Goal: Complete application form: Complete application form

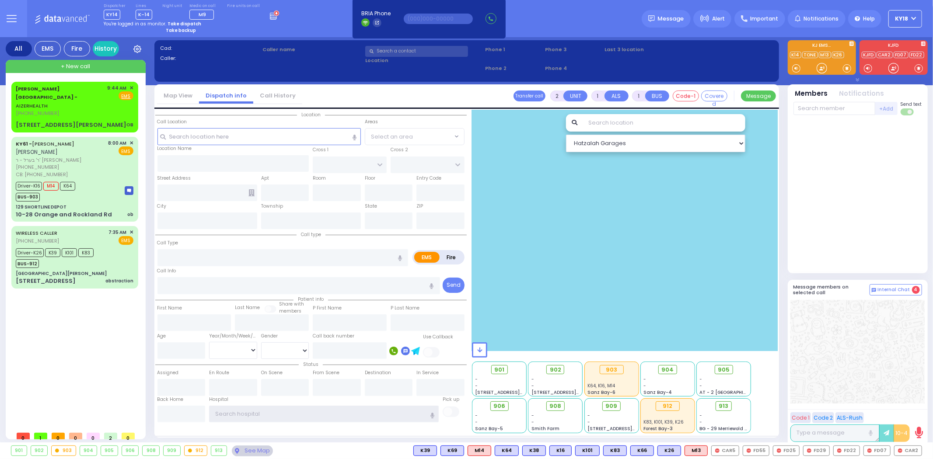
type input "ky18"
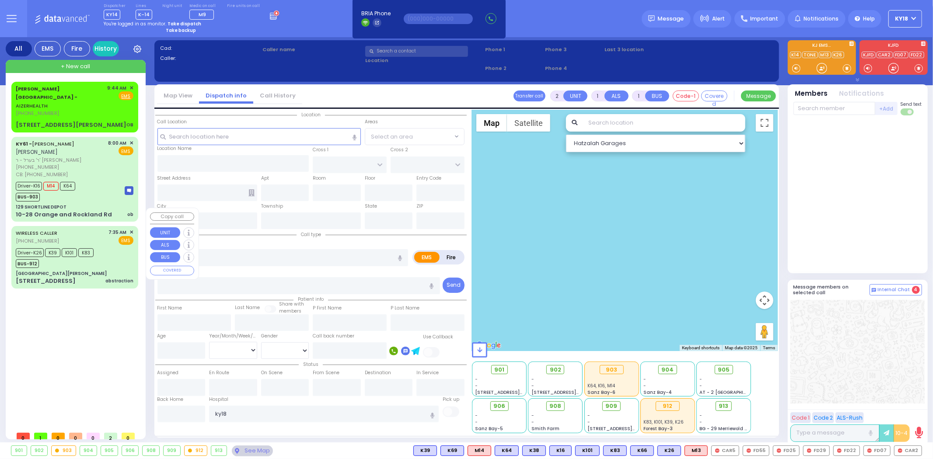
click at [119, 278] on div "abstraction" at bounding box center [119, 281] width 28 height 7
type input "6"
select select
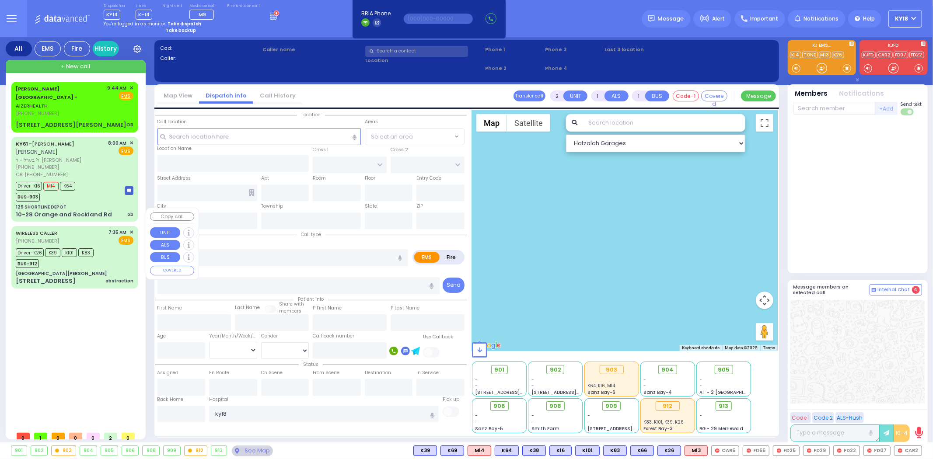
type input "abstraction"
radio input "true"
type input "[PERSON_NAME]"
type input "Yakov"
type input "47"
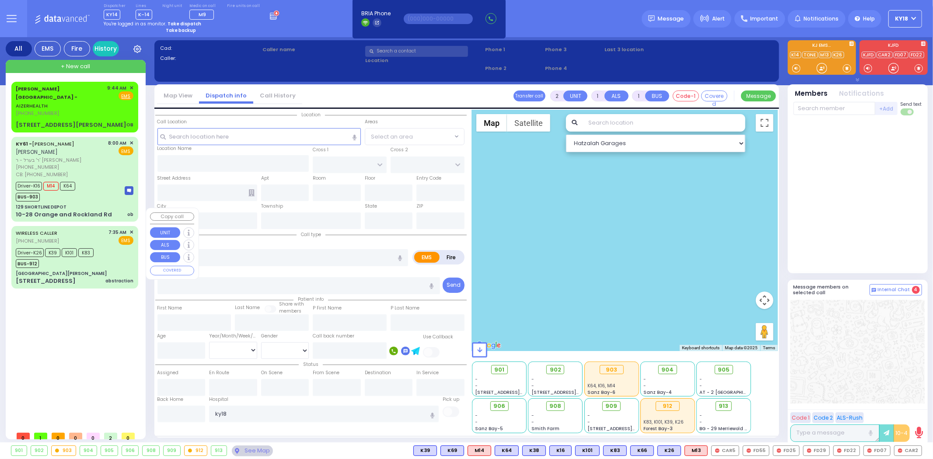
select select "Year"
select select "[DEMOGRAPHIC_DATA]"
type input "07:35"
type input "07:54"
type input "08:35"
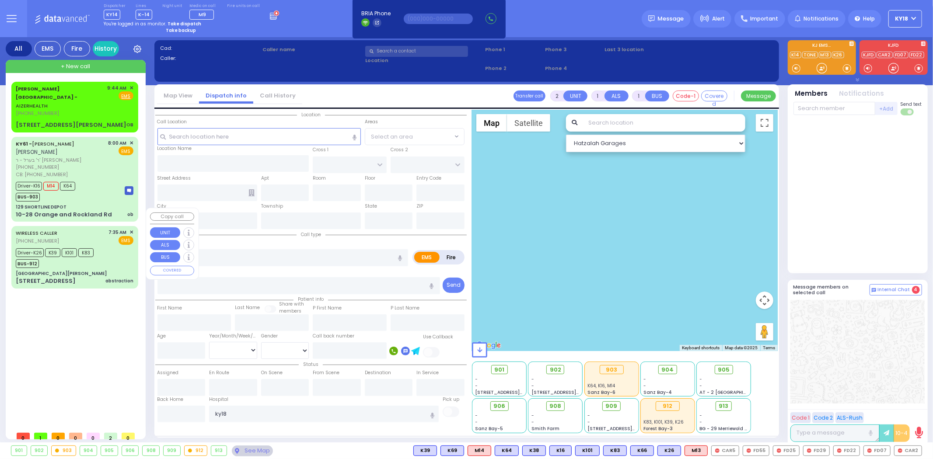
type input "08:42"
type input "[GEOGRAPHIC_DATA] ([GEOGRAPHIC_DATA]) [STREET_ADDRESS][US_STATE]"
select select "Hatzalah Garages"
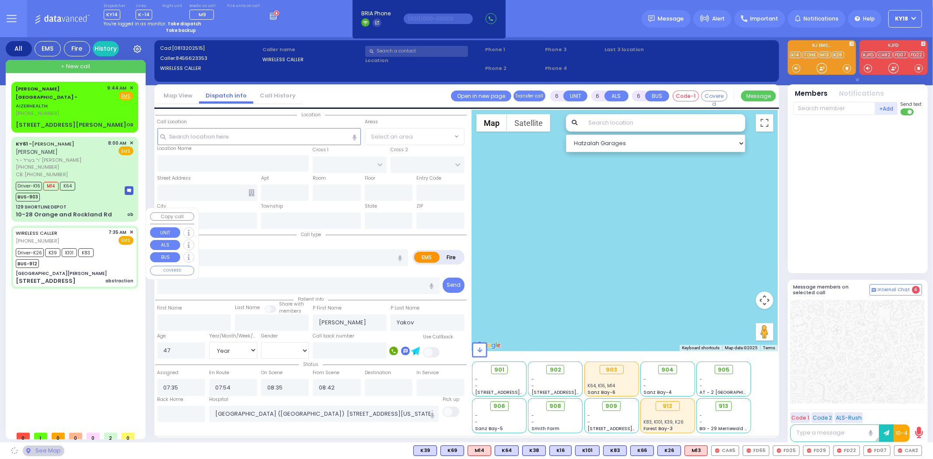
type input "[GEOGRAPHIC_DATA][PERSON_NAME]"
type input "GRAND ST"
type input "VAN DUZER PL"
type input "[STREET_ADDRESS]"
type input "Warwick"
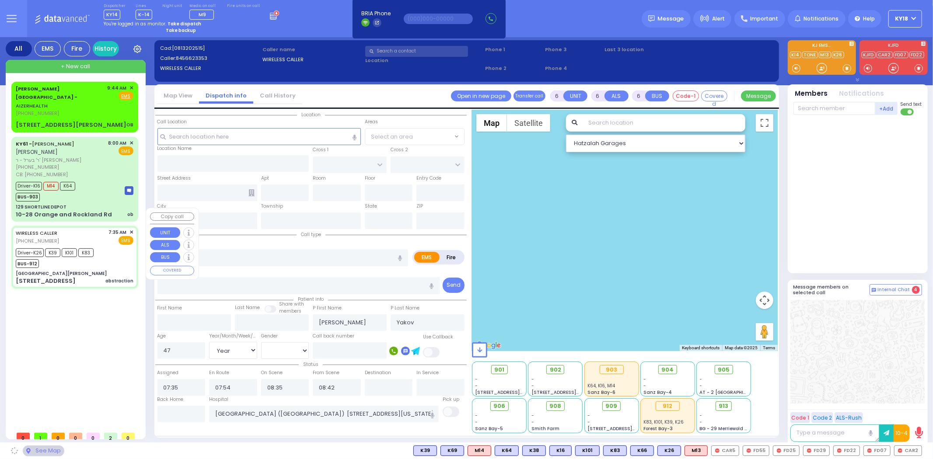
type input "[US_STATE]"
type input "10990"
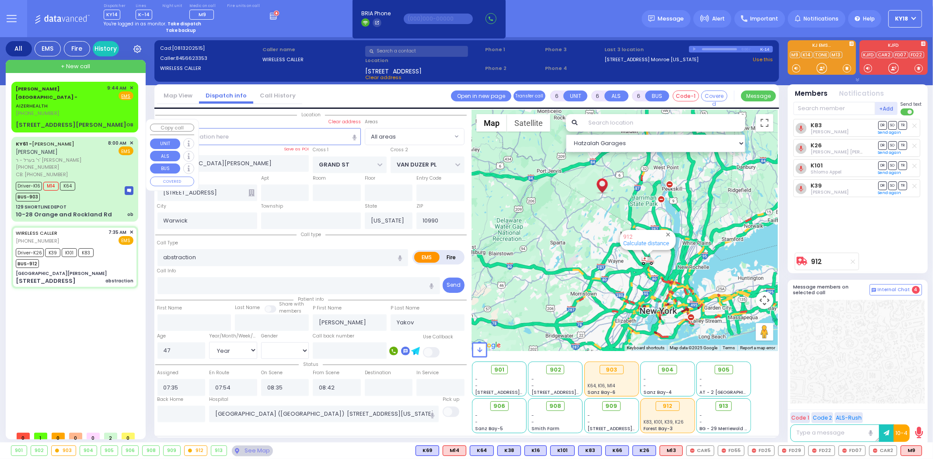
click at [127, 210] on div "10-28 Orange and Rockland Rd ob" at bounding box center [75, 214] width 118 height 9
select select
type input "ob"
radio input "true"
type input "[PERSON_NAME]"
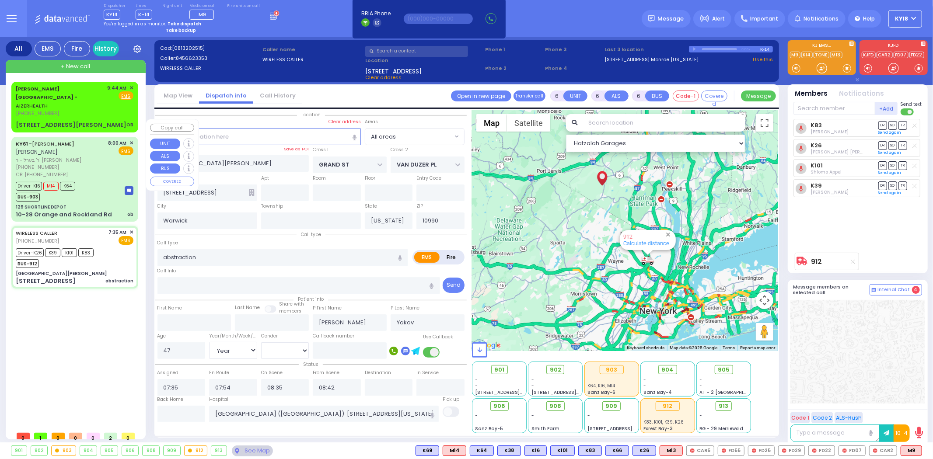
type input "[PERSON_NAME]"
type input "Pomrind"
type input "25"
select select "Year"
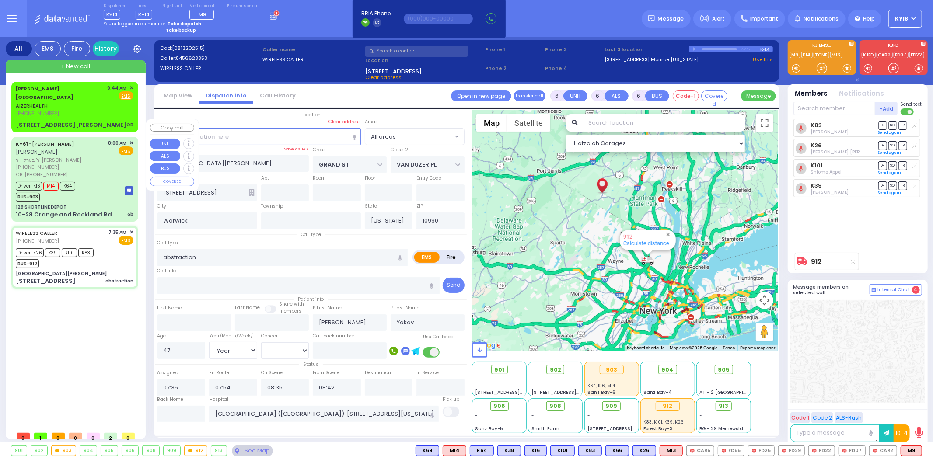
select select "[DEMOGRAPHIC_DATA]"
type input "9173379460"
type input "08:00"
type input "08:03"
type input "08:30"
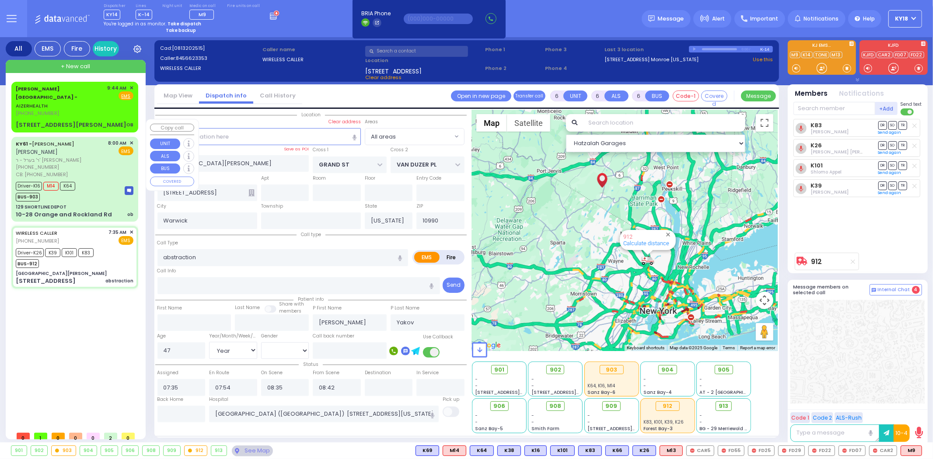
type input "08:35"
type input "09:30"
type input "09:45"
type input "[GEOGRAPHIC_DATA][PERSON_NAME] [STREET_ADDRESS] [US_STATE][GEOGRAPHIC_DATA]"
select select "Hatzalah Garages"
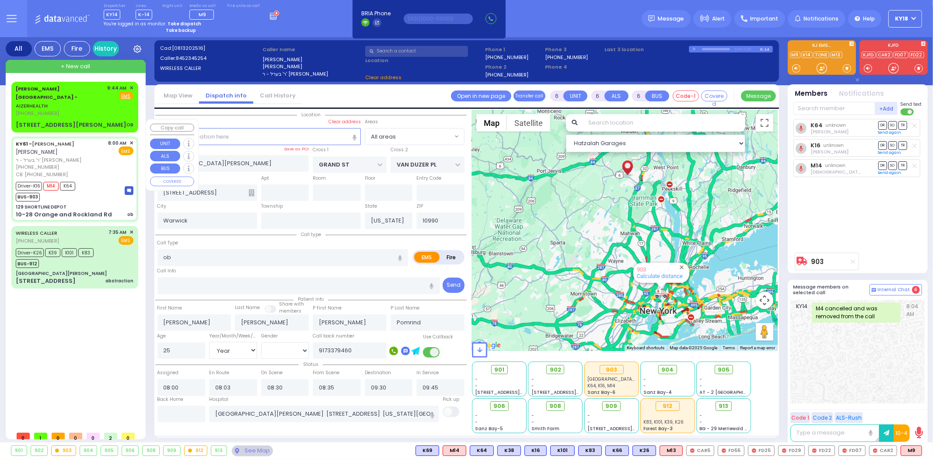
type input "129 SHORTLINE DEPOT"
type input "10-28 Orange and Rockland Rd"
type input "Monroe"
type input "10950"
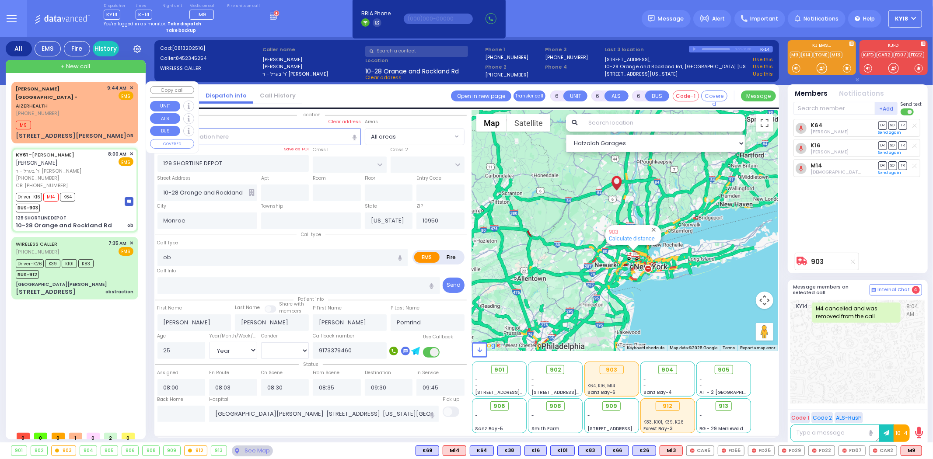
click at [82, 114] on div "[PERSON_NAME][GEOGRAPHIC_DATA] - AIZERHEALTH [PHONE_NUMBER] 9:44 AM ✕ EMS M9" at bounding box center [74, 112] width 123 height 59
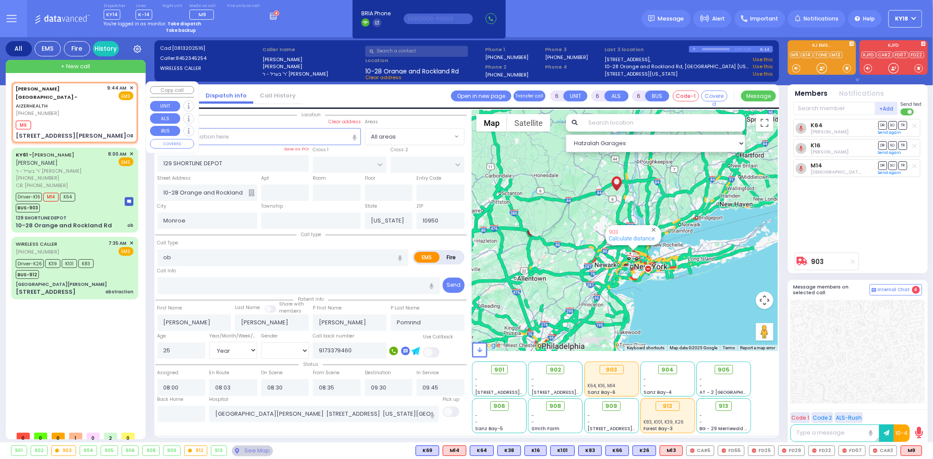
type input "2"
type input "1"
select select
type input "OB"
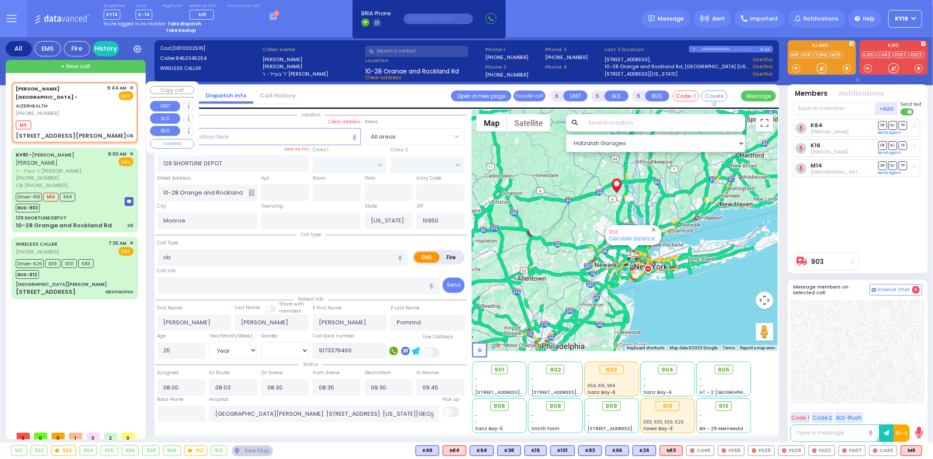
radio input "true"
select select
type input "09:44"
type input "09:46"
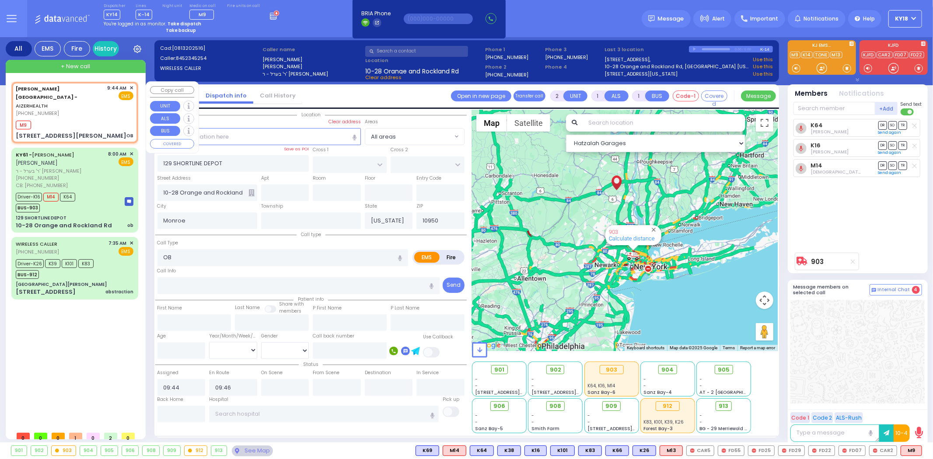
select select "Hatzalah Garages"
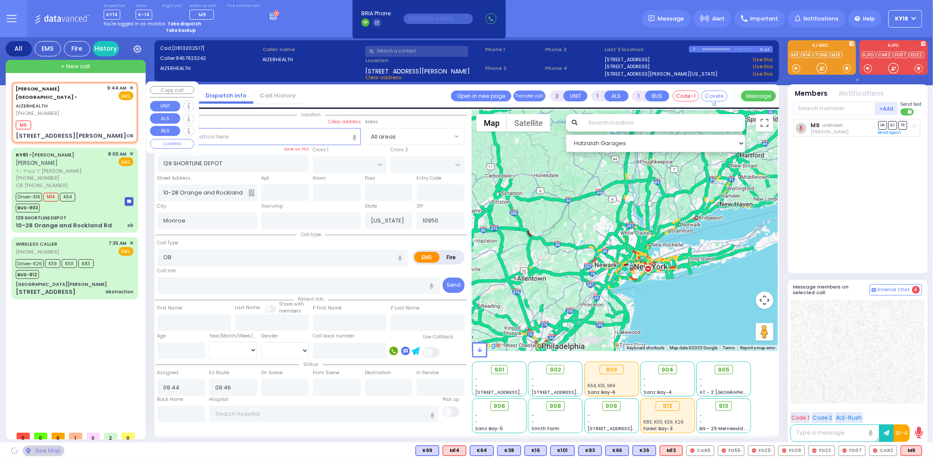
type input "[STREET_ADDRESS][PERSON_NAME]"
type input "[GEOGRAPHIC_DATA]"
type input "6112"
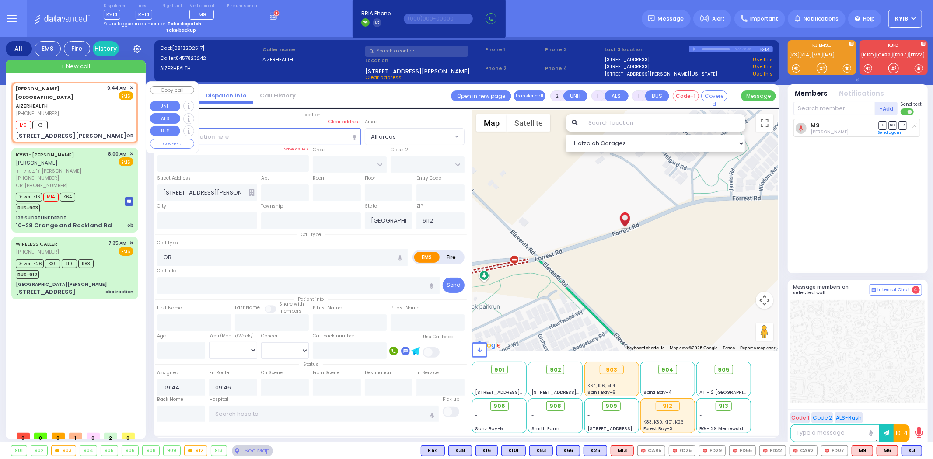
select select
radio input "true"
select select
select select "Hatzalah Garages"
select select
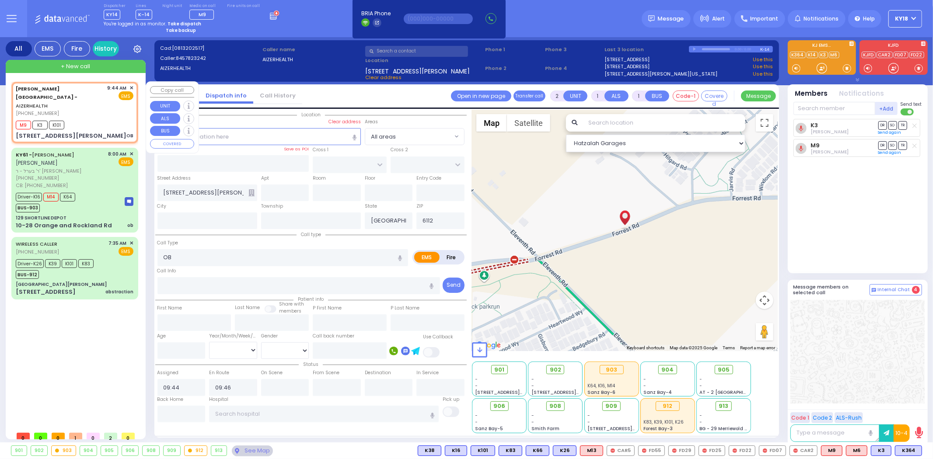
radio input "true"
select select
select select "Hatzalah Garages"
select select
radio input "true"
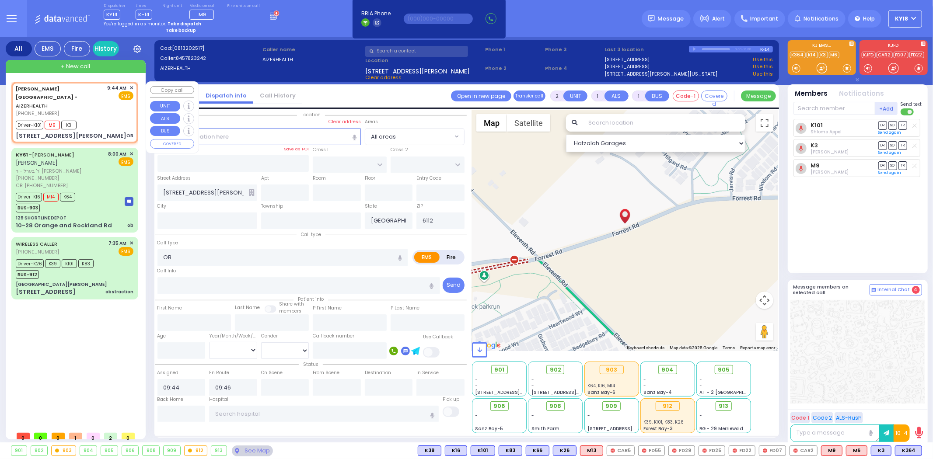
select select
select select "Hatzalah Garages"
type input "6"
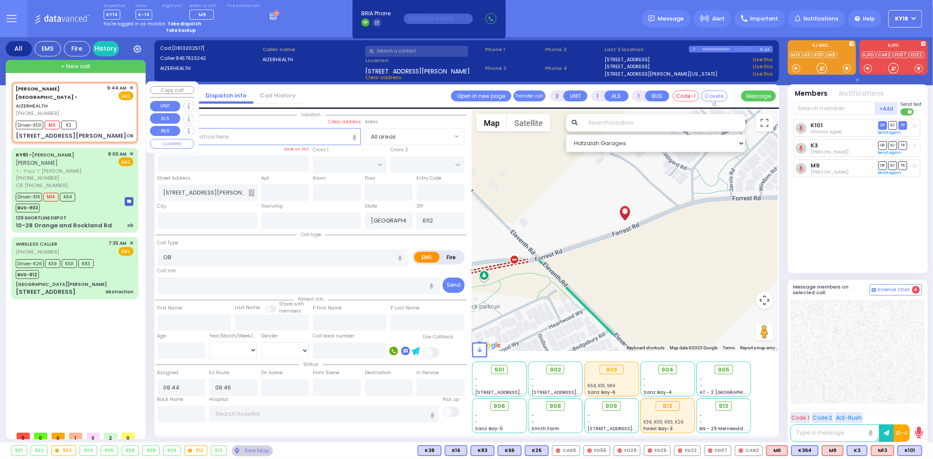
select select
radio input "true"
type input "Unknown"
select select "Year"
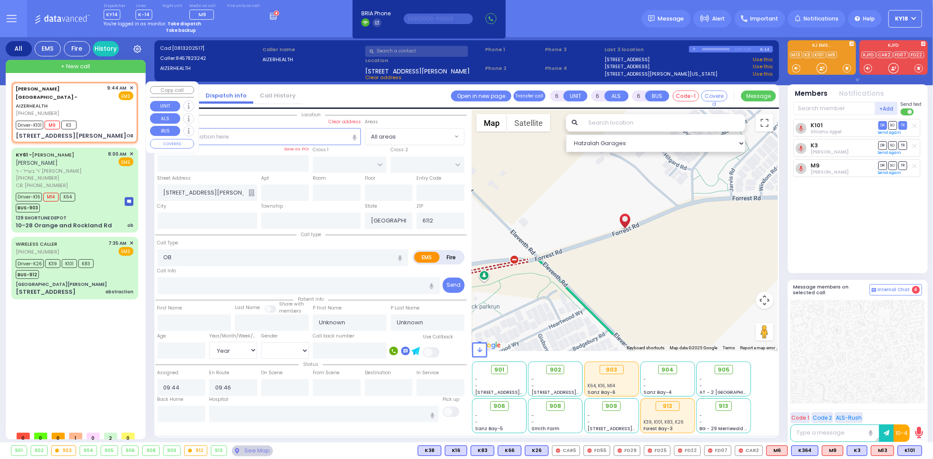
select select "Hatzalah Garages"
select select
radio input "true"
select select "Year"
type input "10:00"
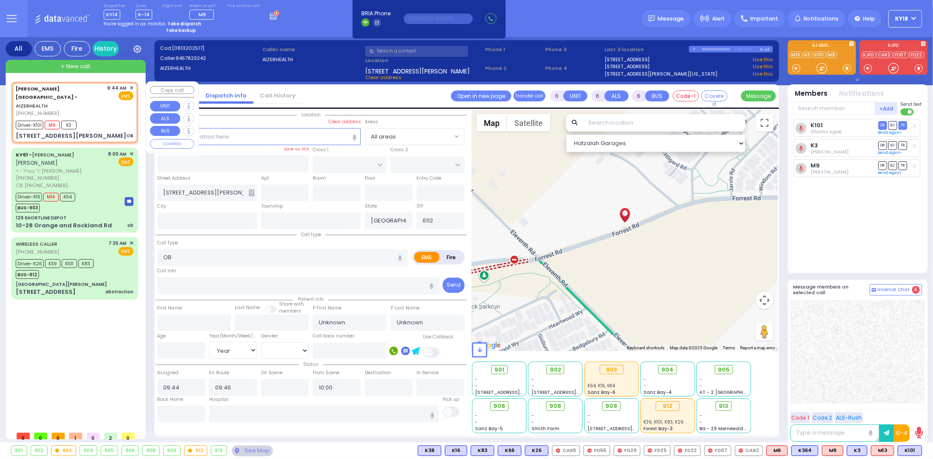
select select "Hatzalah Garages"
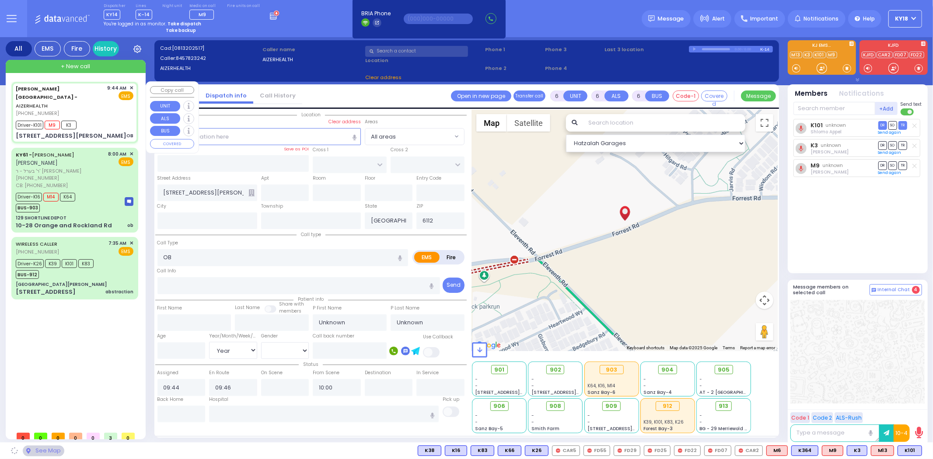
select select
radio input "true"
select select "Year"
select select "Hatzalah Garages"
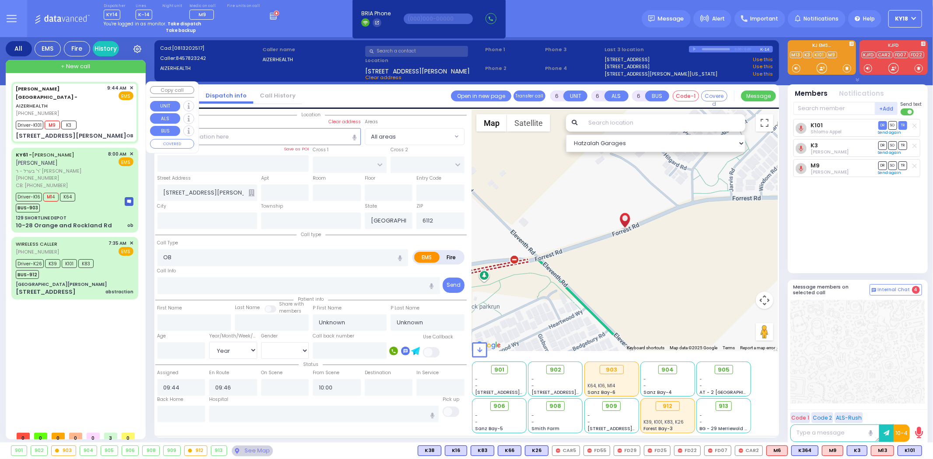
select select
radio input "true"
select select "Year"
select select "Hatzalah Garages"
select select
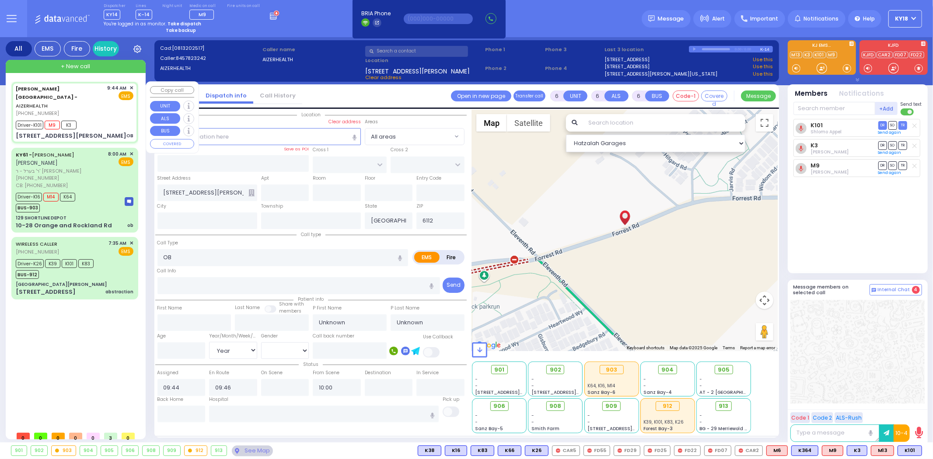
radio input "true"
select select "Year"
select select "Hatzalah Garages"
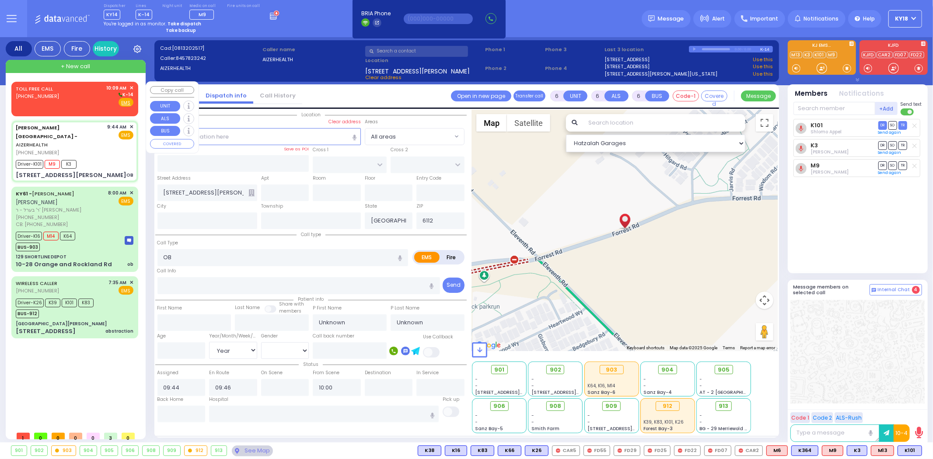
select select
radio input "true"
type input "Baila"
type input "Stauber"
type input "22"
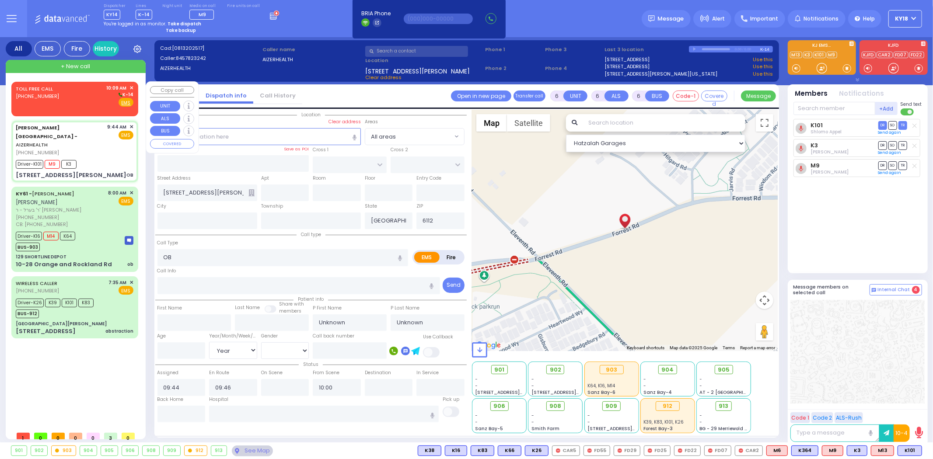
select select "Year"
select select "[DEMOGRAPHIC_DATA]"
select select "Hatzalah Garages"
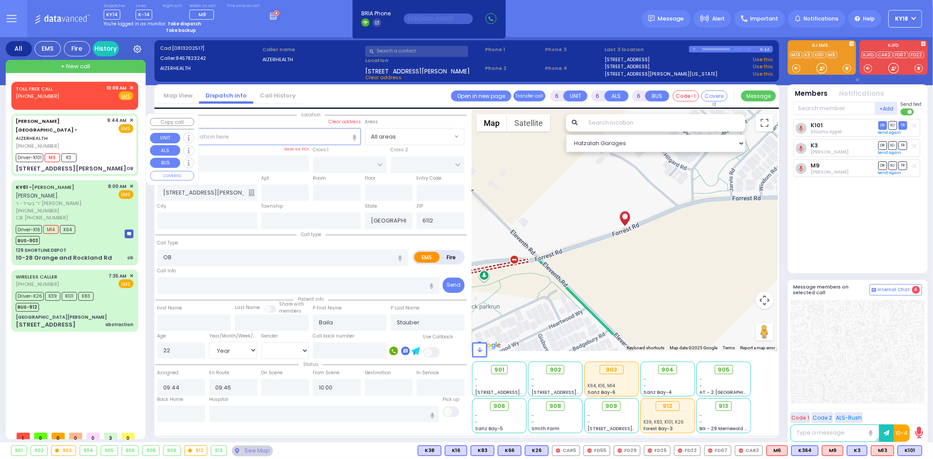
select select
radio input "true"
select select "Year"
select select "[DEMOGRAPHIC_DATA]"
select select "Hatzalah Garages"
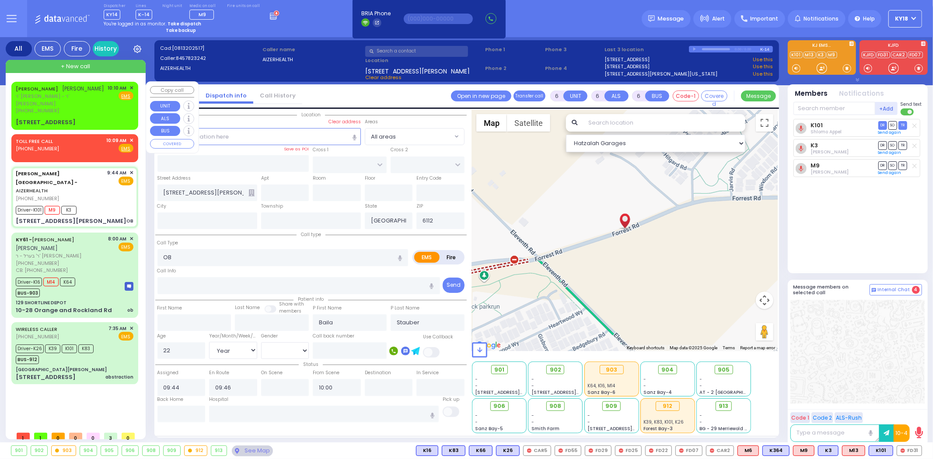
select select
radio input "true"
select select "Year"
select select "[DEMOGRAPHIC_DATA]"
select select "Hatzalah Garages"
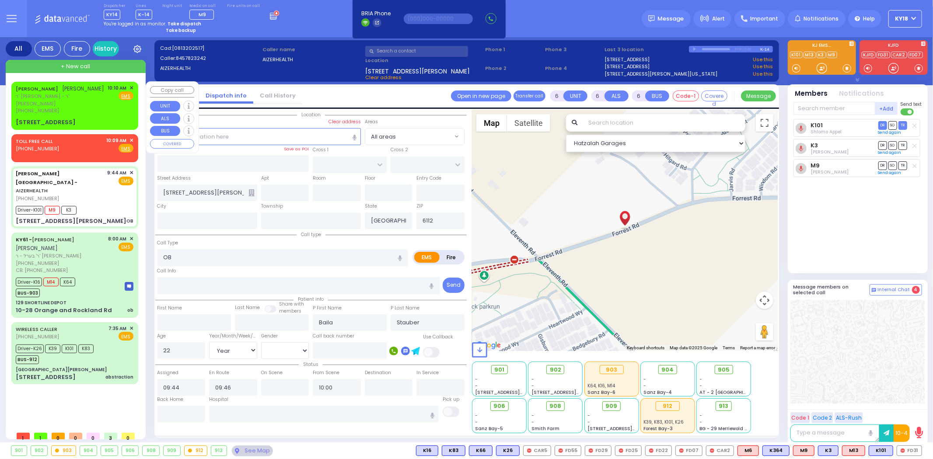
select select
radio input "true"
select select "Year"
select select "[DEMOGRAPHIC_DATA]"
select select "Hatzalah Garages"
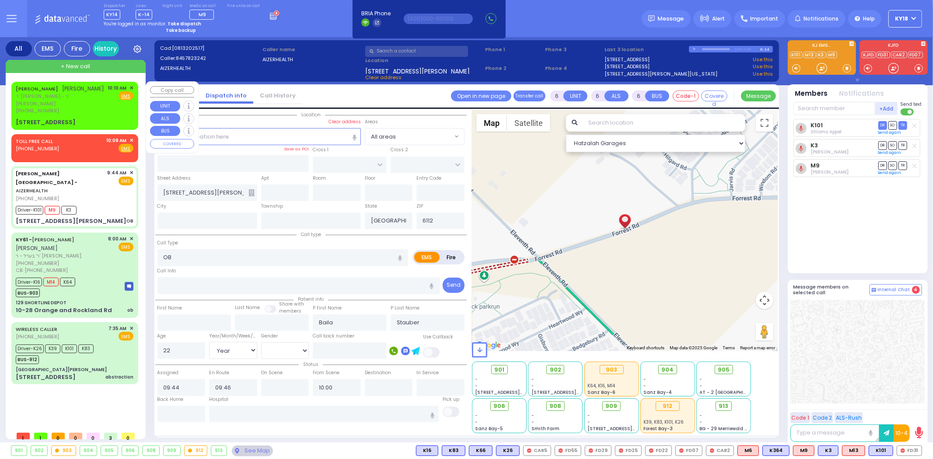
select select
radio input "true"
select select "Year"
select select "[DEMOGRAPHIC_DATA]"
select select "Hatzalah Garages"
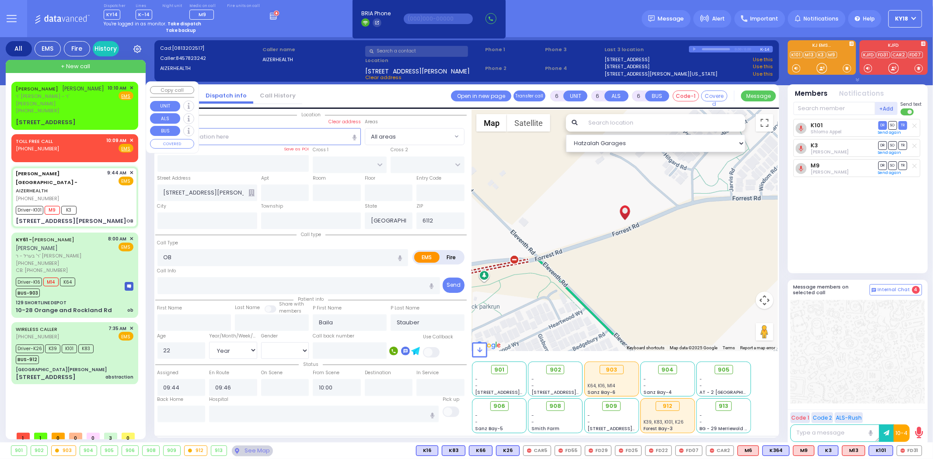
select select
radio input "true"
select select "Year"
select select "[DEMOGRAPHIC_DATA]"
select select "Hatzalah Garages"
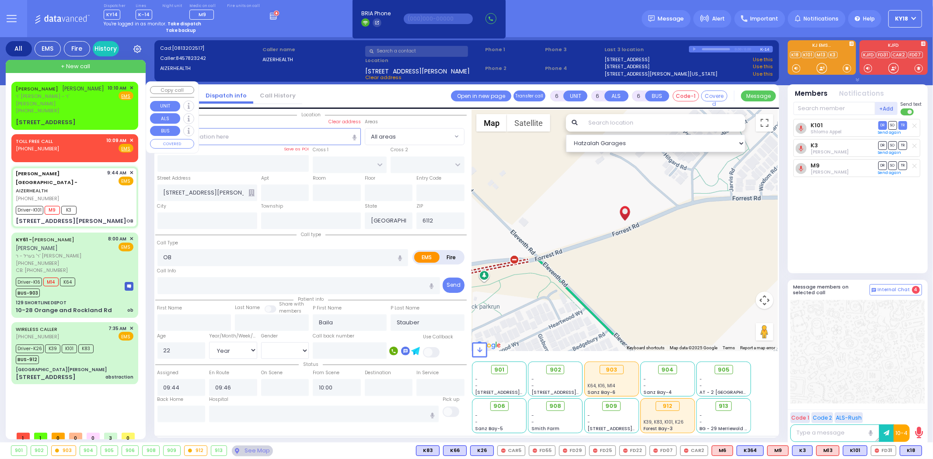
select select
radio input "true"
select select "Year"
select select "[DEMOGRAPHIC_DATA]"
select select "Hatzalah Garages"
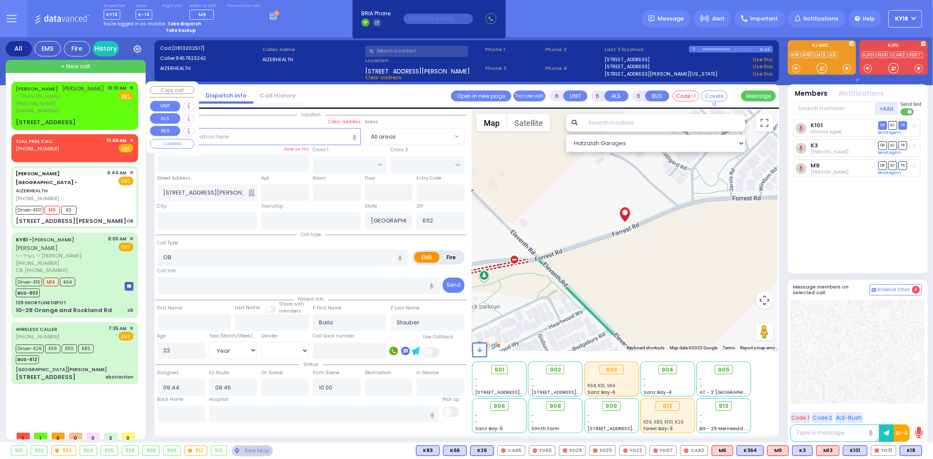
select select
radio input "true"
select select "Year"
select select "[DEMOGRAPHIC_DATA]"
select select "Hatzalah Garages"
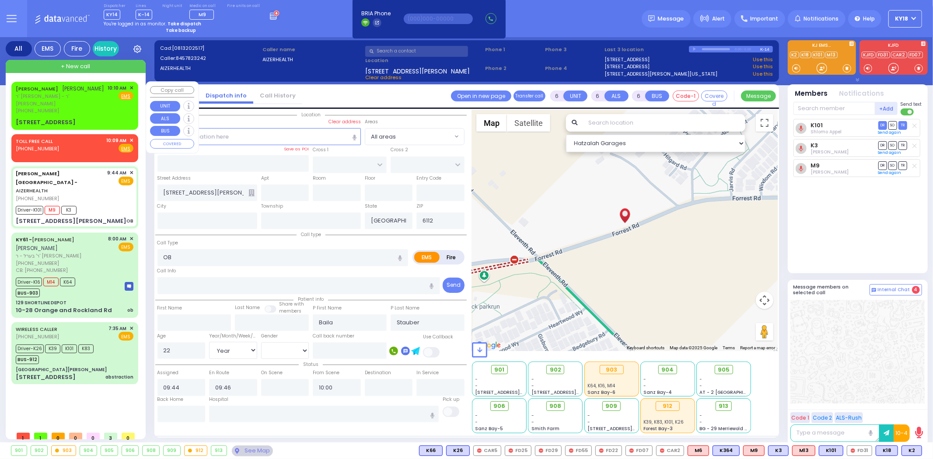
select select
radio input "true"
select select "Year"
select select "[DEMOGRAPHIC_DATA]"
select select "Hatzalah Garages"
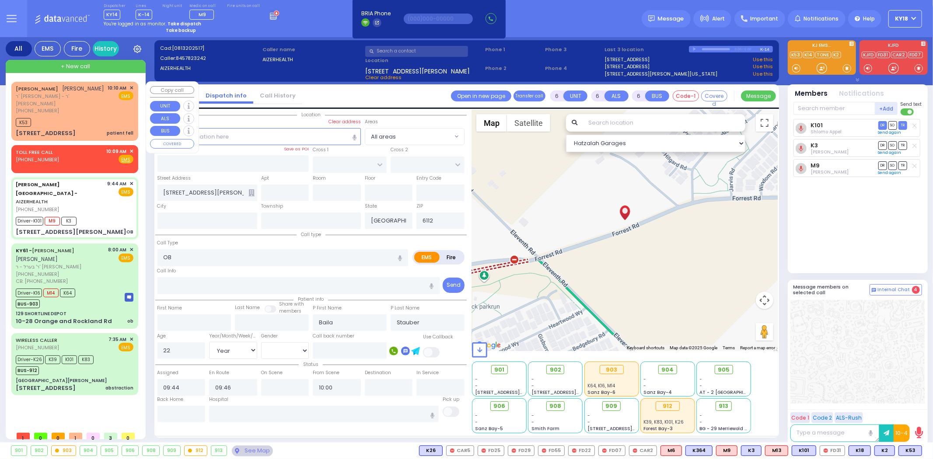
select select
radio input "true"
select select "Year"
select select "[DEMOGRAPHIC_DATA]"
select select "Hatzalah Garages"
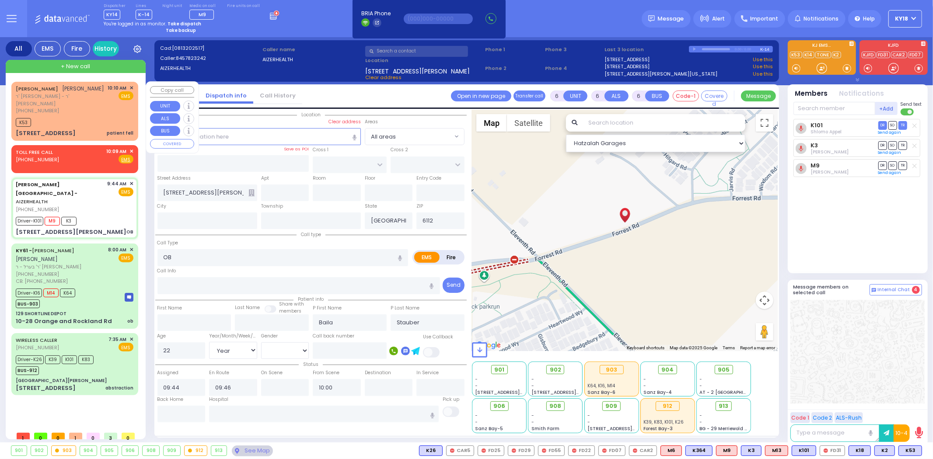
select select
radio input "true"
select select "Year"
select select "[DEMOGRAPHIC_DATA]"
select select "Hatzalah Garages"
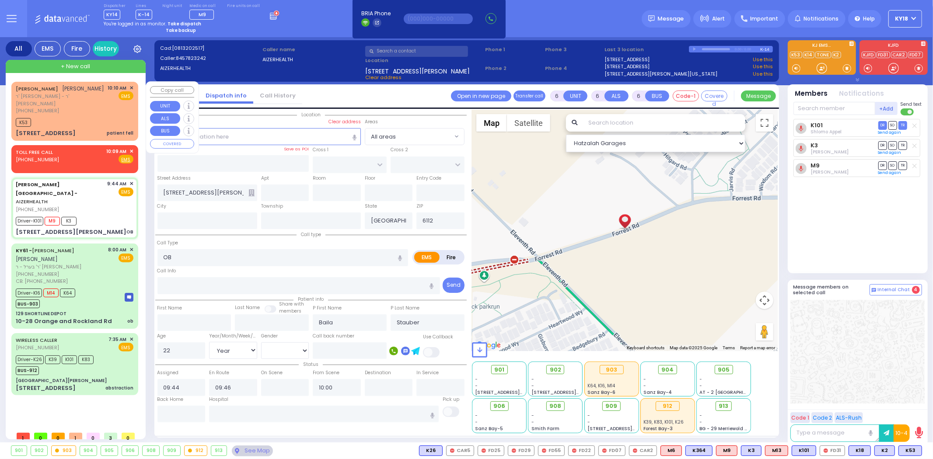
select select
radio input "true"
select select "Year"
select select "[DEMOGRAPHIC_DATA]"
select select "Hatzalah Garages"
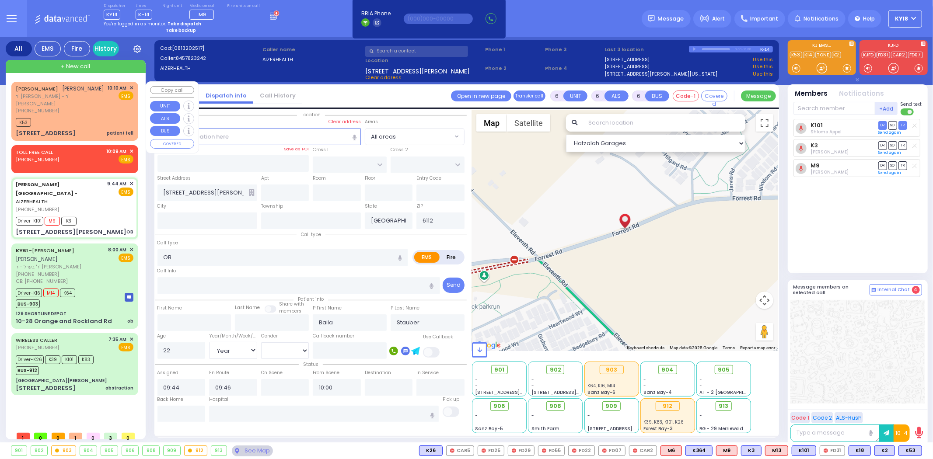
select select
radio input "true"
select select "Year"
select select "[DEMOGRAPHIC_DATA]"
select select "Hatzalah Garages"
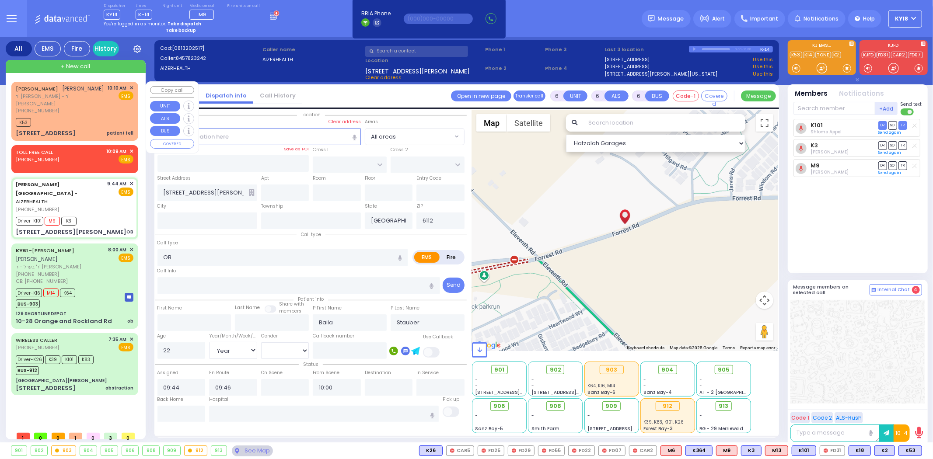
select select
radio input "true"
select select "Year"
select select "[DEMOGRAPHIC_DATA]"
select select "Hatzalah Garages"
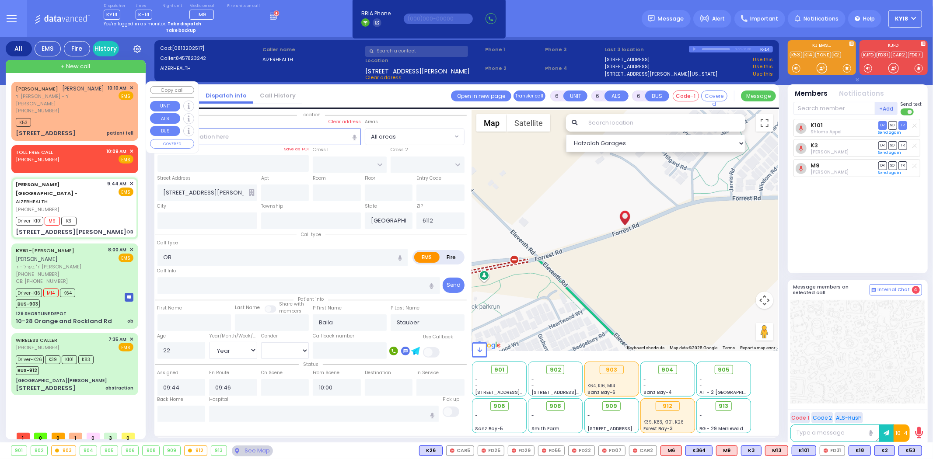
select select
radio input "true"
select select "Year"
select select "[DEMOGRAPHIC_DATA]"
select select "Hatzalah Garages"
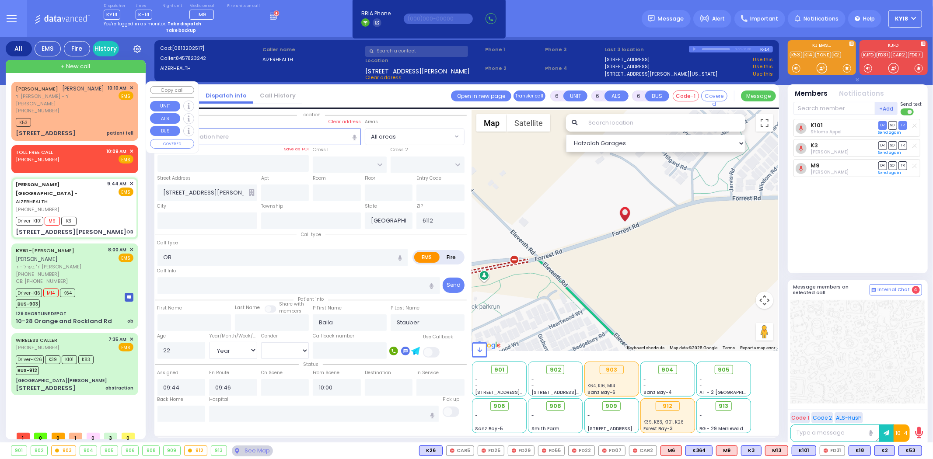
select select
radio input "true"
select select "Year"
select select "[DEMOGRAPHIC_DATA]"
select select "Hatzalah Garages"
